Goal: Transaction & Acquisition: Obtain resource

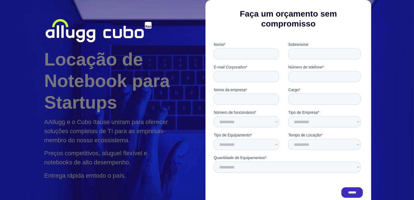
click at [397, 54] on div "Locação de Notebook para Startups A Allugg e o Cubo Itaú se uniram para oferece…" at bounding box center [207, 104] width 414 height 208
click at [101, 117] on div "Locação de Notebook para Startups A Allugg e o Cubo Itaú se uniram para oferece…" at bounding box center [125, 104] width 163 height 174
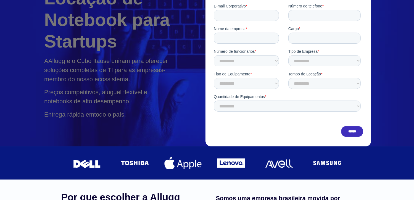
scroll to position [111, 0]
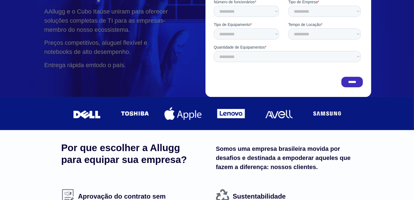
click at [86, 117] on div "dell" at bounding box center [87, 114] width 37 height 28
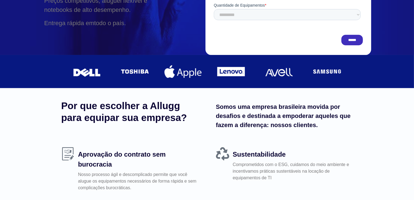
scroll to position [166, 0]
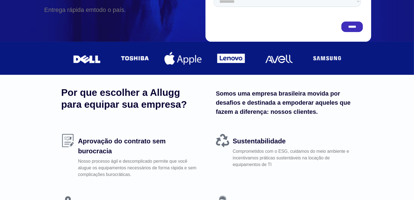
click at [117, 159] on p "Nosso processo ágil e descomplicado permite que você alugue os equipamentos nec…" at bounding box center [138, 168] width 120 height 20
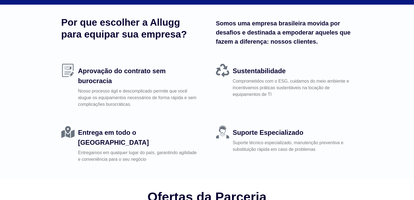
scroll to position [304, 0]
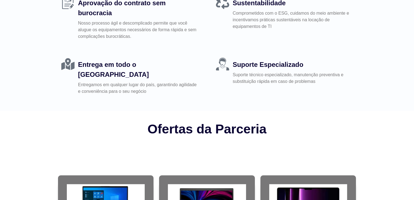
click at [277, 82] on p "Suporte técnico especializado, manutenção preventiva e substituição rápida em c…" at bounding box center [293, 78] width 120 height 13
click at [203, 124] on h2 "Ofertas da Parceria" at bounding box center [207, 129] width 315 height 17
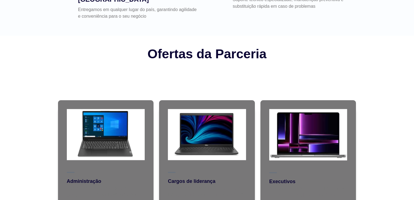
scroll to position [442, 0]
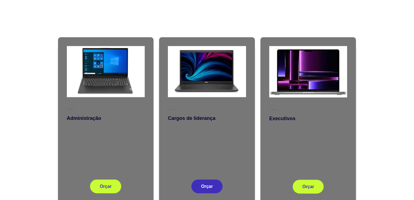
click at [205, 184] on span "Orçar" at bounding box center [207, 186] width 12 height 4
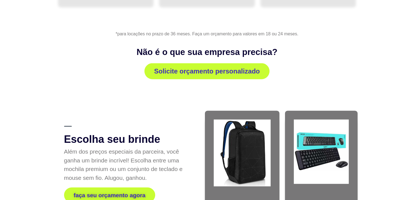
scroll to position [678, 0]
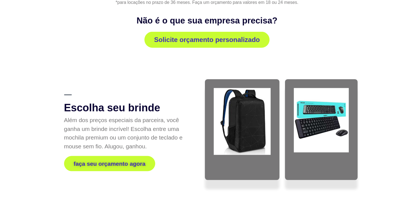
click at [72, 88] on div at bounding box center [127, 93] width 127 height 10
click at [109, 15] on h2 "Não é o que sua empresa precisa?" at bounding box center [207, 20] width 315 height 11
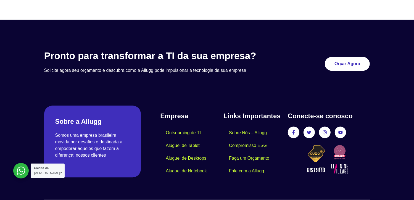
scroll to position [1642, 0]
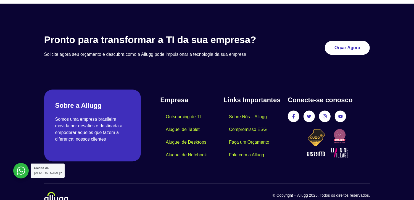
click at [19, 167] on div at bounding box center [20, 170] width 15 height 15
